Goal: Information Seeking & Learning: Learn about a topic

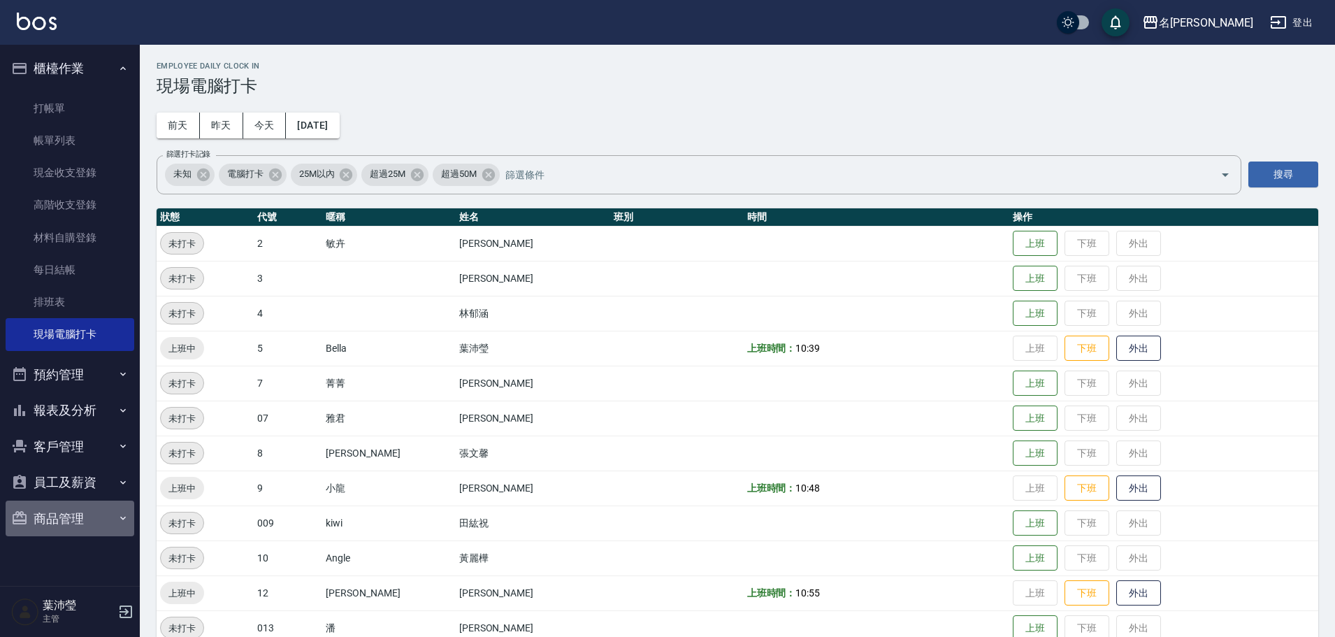
drag, startPoint x: 67, startPoint y: 515, endPoint x: 80, endPoint y: 509, distance: 13.8
click at [67, 515] on button "商品管理" at bounding box center [70, 518] width 129 height 36
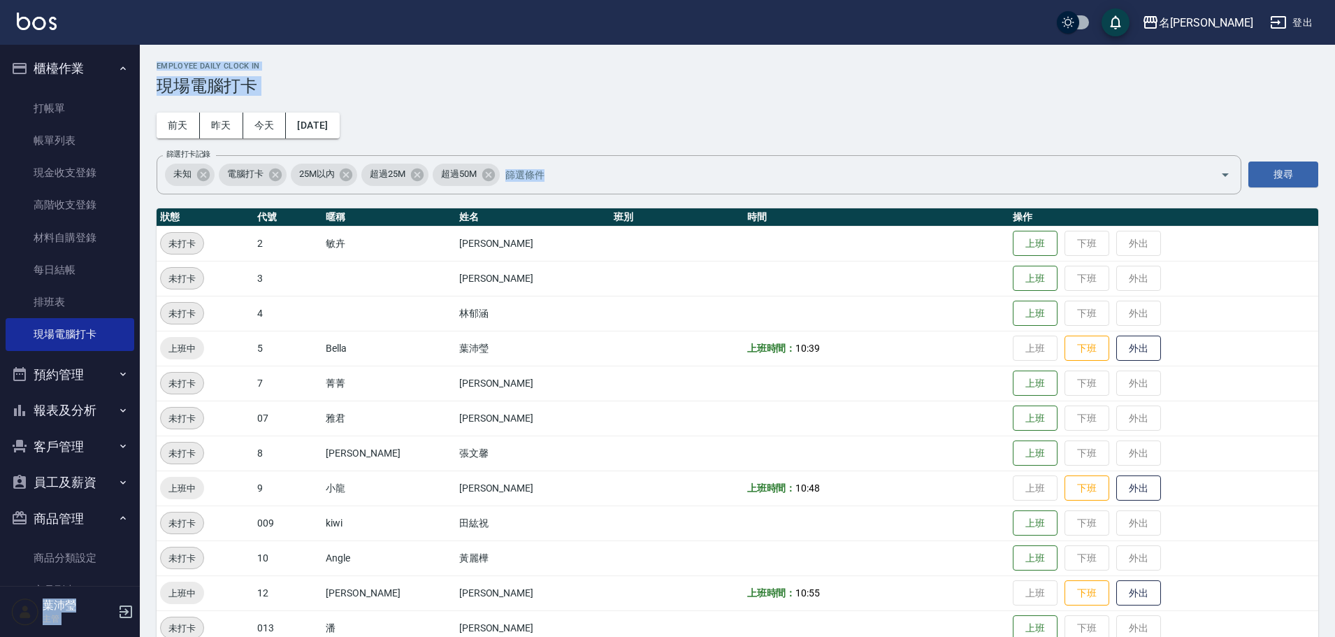
drag, startPoint x: 129, startPoint y: 336, endPoint x: 142, endPoint y: 393, distance: 58.0
click at [142, 393] on div "名留龍江 登出 櫃檯作業 打帳單 帳單列表 現金收支登錄 高階收支登錄 材料自購登錄 每日結帳 排班表 現場電腦打卡 預約管理 預約管理 單日預約紀錄 單週預…" at bounding box center [667, 593] width 1335 height 1187
click at [91, 391] on button "預約管理" at bounding box center [70, 374] width 129 height 36
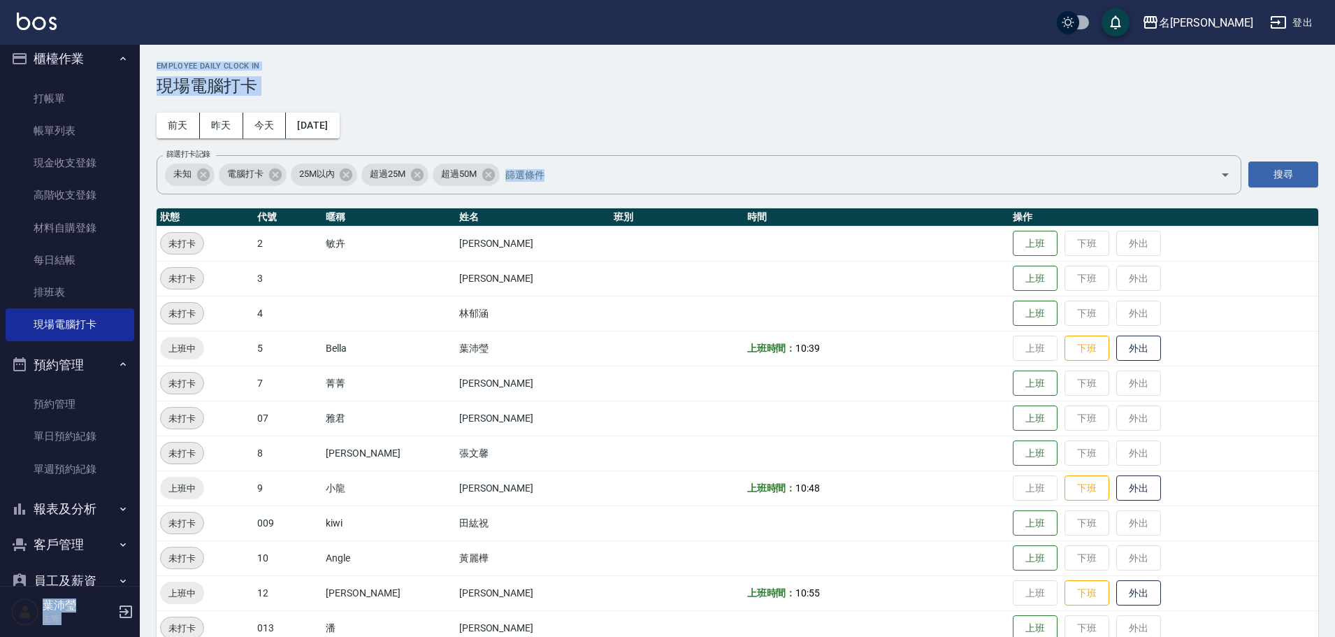
scroll to position [151, 0]
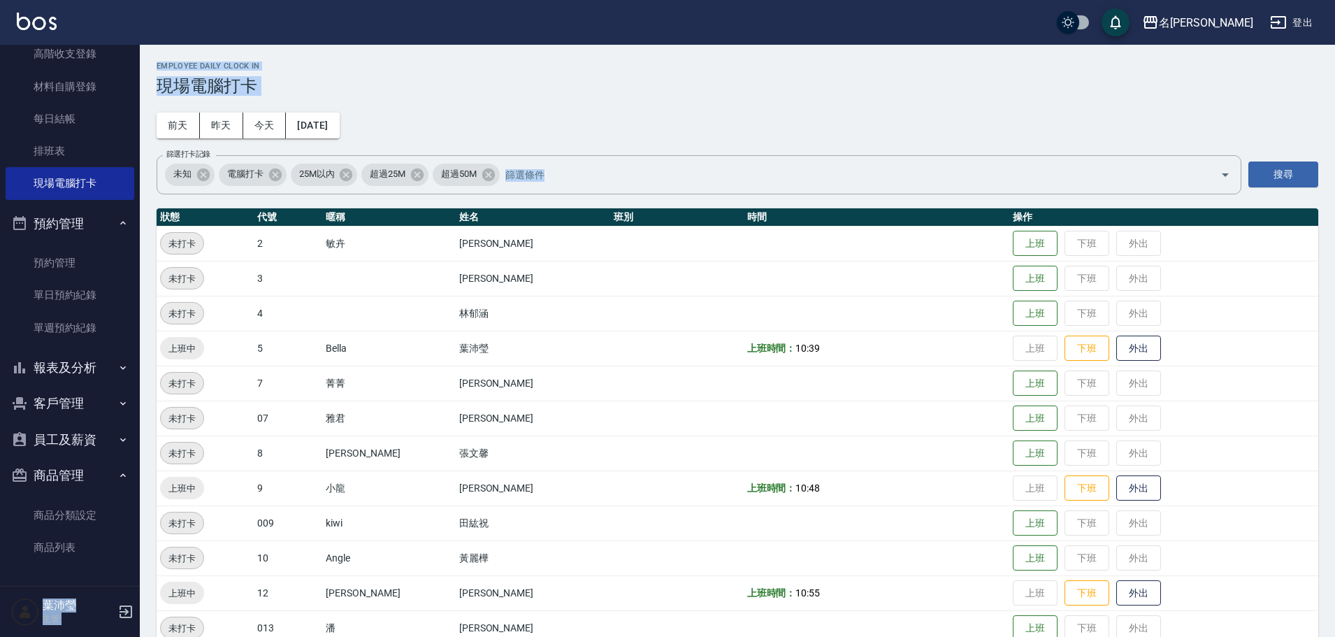
click at [80, 373] on button "報表及分析" at bounding box center [70, 367] width 129 height 36
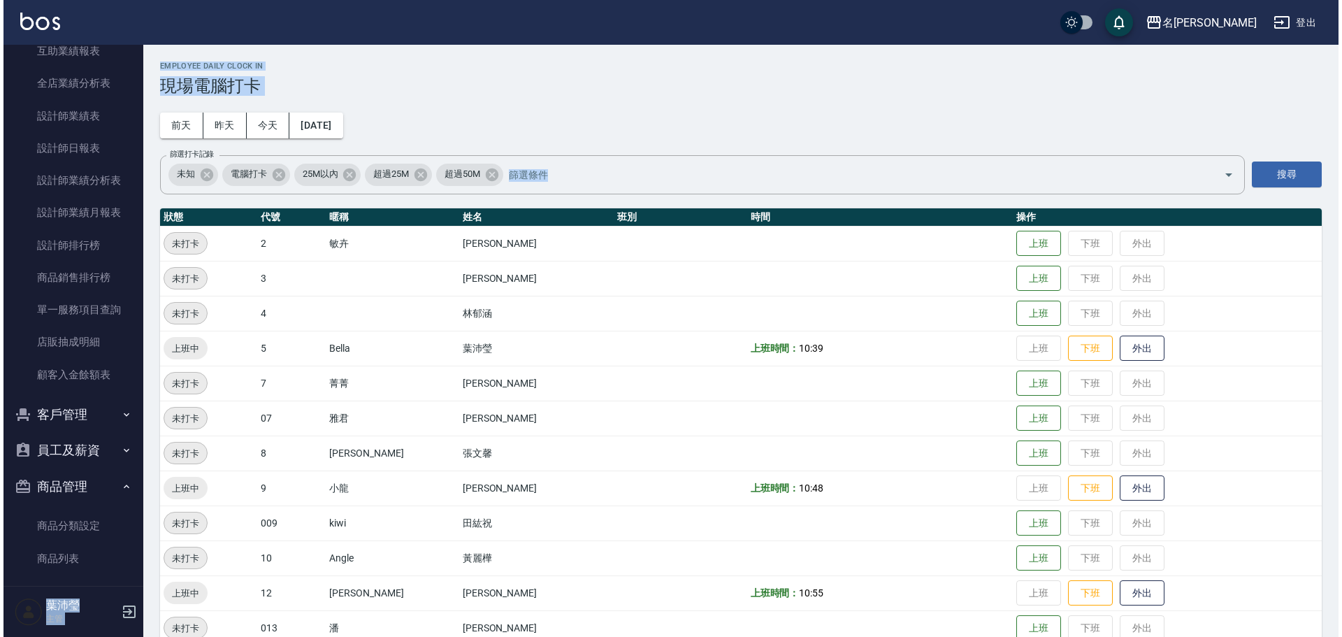
scroll to position [744, 0]
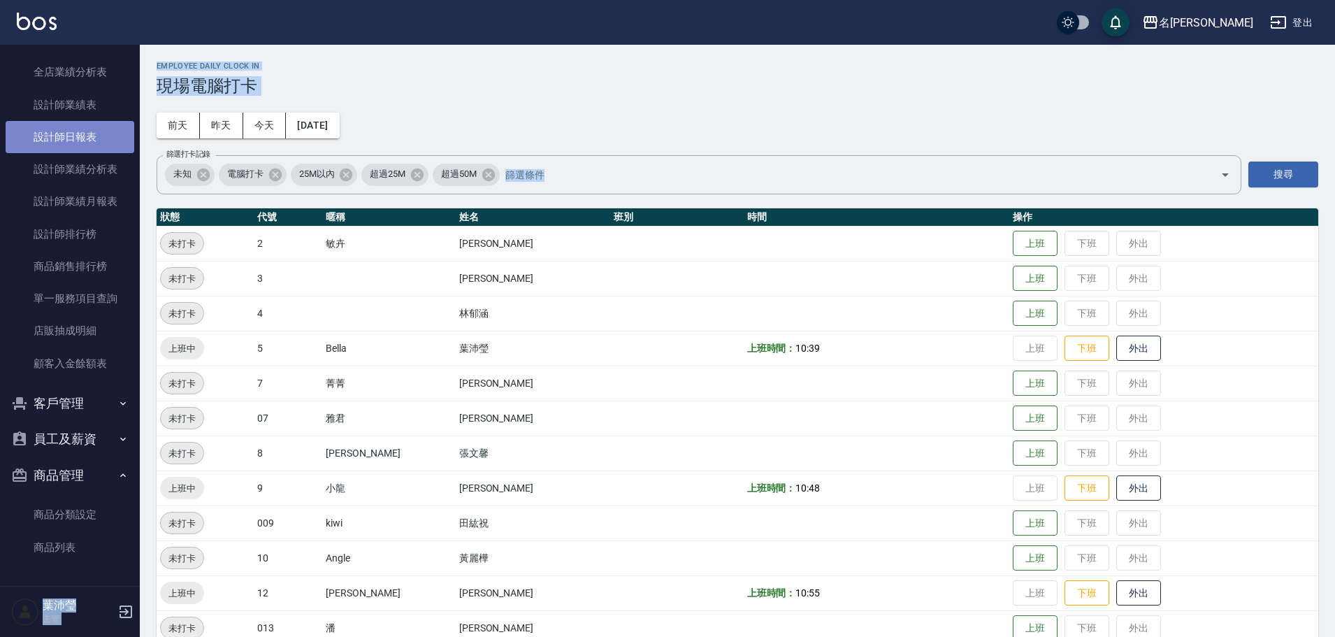
click at [75, 129] on link "設計師日報表" at bounding box center [70, 137] width 129 height 32
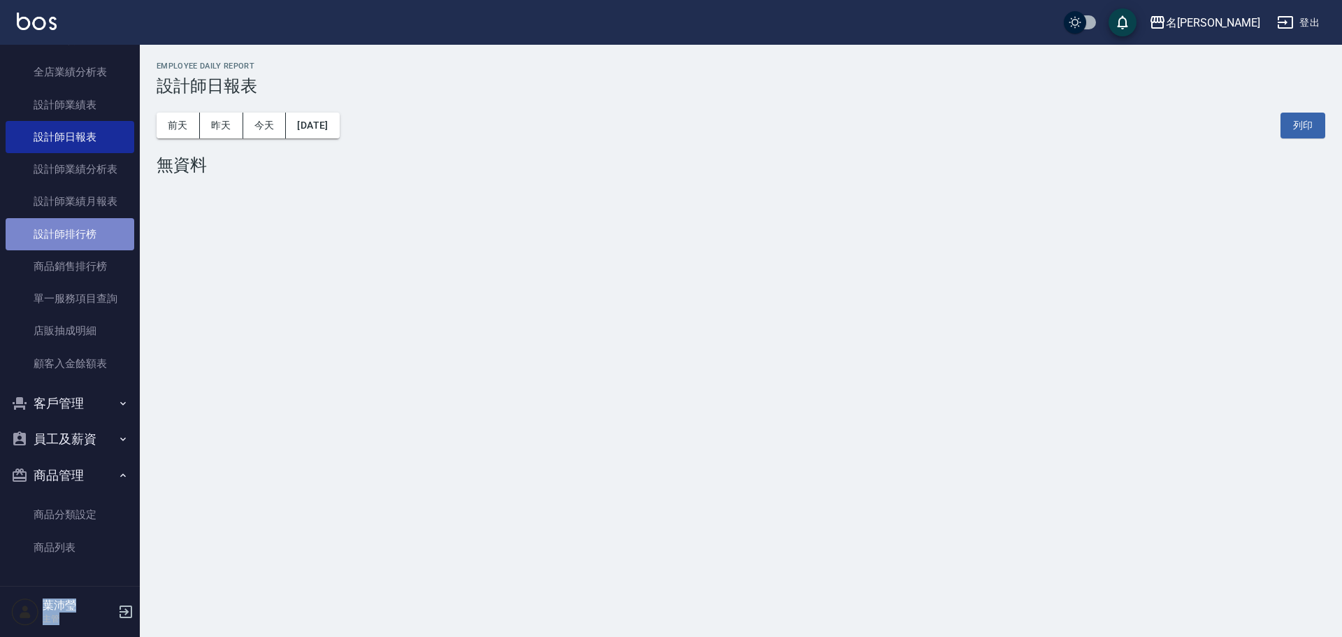
click at [85, 233] on link "設計師排行榜" at bounding box center [70, 234] width 129 height 32
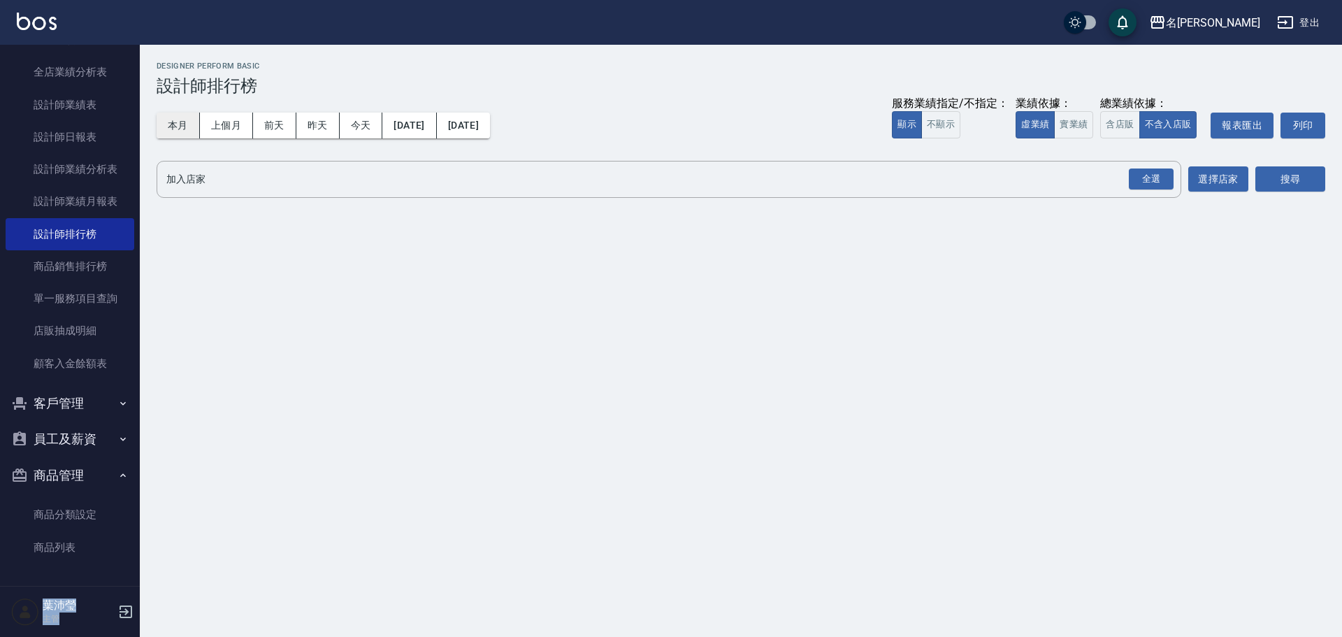
click at [184, 121] on button "本月" at bounding box center [178, 126] width 43 height 26
click at [1150, 180] on div "全選" at bounding box center [1151, 179] width 45 height 22
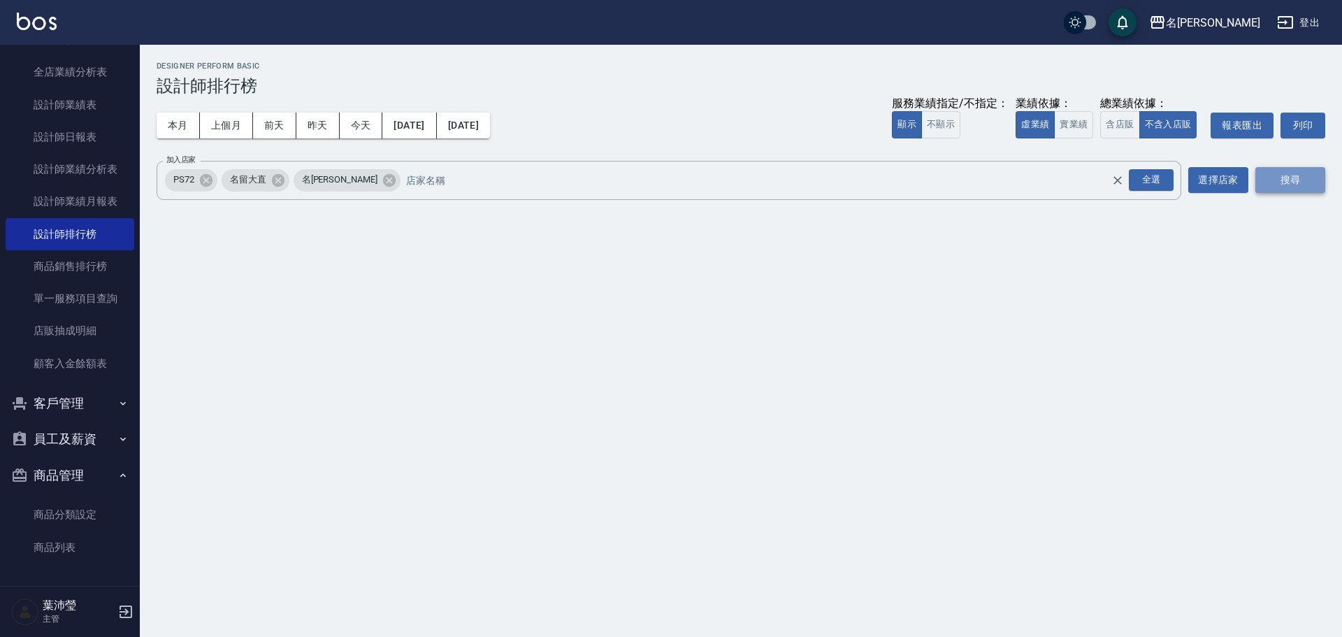
click at [1291, 180] on button "搜尋" at bounding box center [1290, 180] width 70 height 26
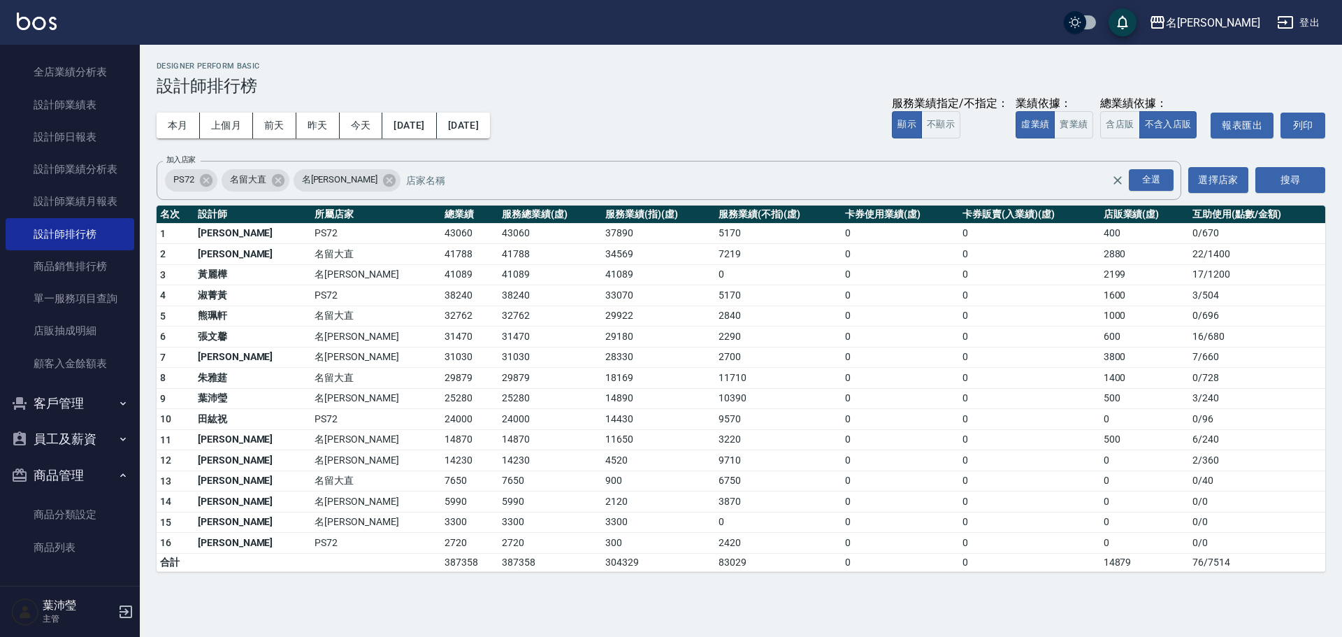
click at [1055, 106] on div "業績依據：" at bounding box center [1055, 103] width 78 height 15
click at [1068, 124] on button "實業績" at bounding box center [1073, 124] width 39 height 27
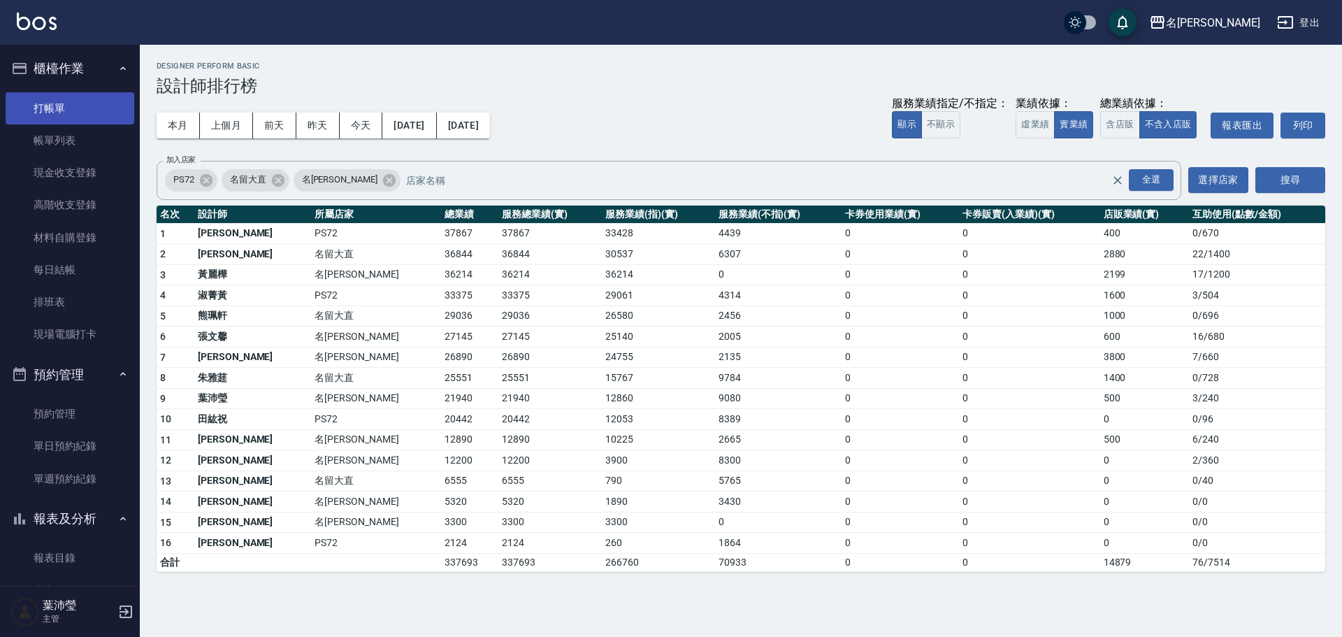
click at [64, 103] on link "打帳單" at bounding box center [70, 108] width 129 height 32
